Goal: Register for event/course

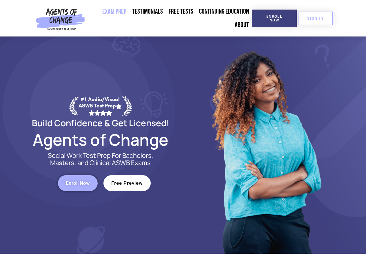
click at [183, 139] on div at bounding box center [265, 144] width 165 height 217
click at [274, 18] on span "Enroll Now" at bounding box center [274, 18] width 26 height 8
click at [315, 18] on span "SIGN IN" at bounding box center [315, 19] width 16 height 4
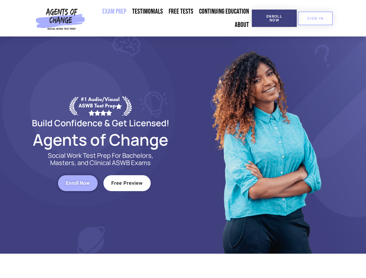
click at [78, 183] on span "Enroll Now" at bounding box center [78, 183] width 24 height 5
click at [127, 183] on span "Free Preview" at bounding box center [127, 183] width 32 height 5
